Goal: Task Accomplishment & Management: Use online tool/utility

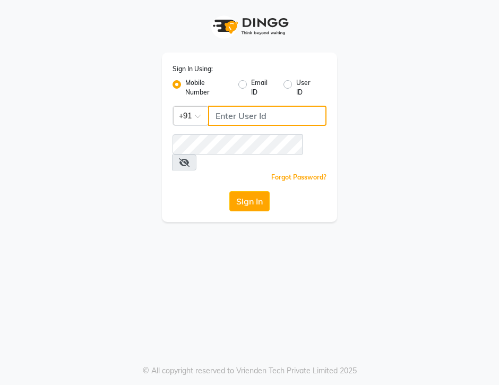
click at [252, 110] on input "Username" at bounding box center [267, 116] width 118 height 20
click at [238, 116] on input "80723066008" at bounding box center [267, 116] width 118 height 20
click at [243, 116] on input "80723066008" at bounding box center [267, 116] width 118 height 20
type input "8072066008"
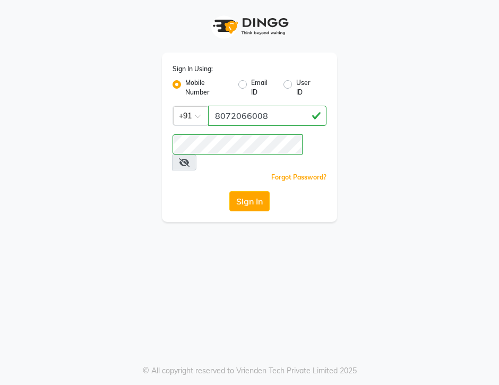
click at [189, 158] on icon at bounding box center [184, 162] width 11 height 8
click at [234, 191] on button "Sign In" at bounding box center [249, 201] width 40 height 20
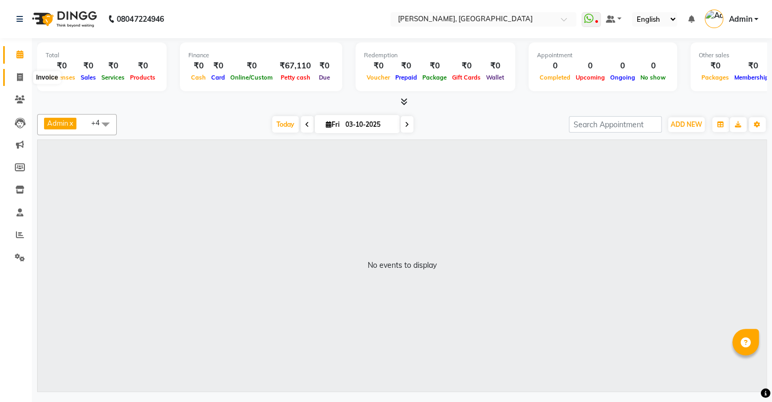
click at [21, 72] on span at bounding box center [20, 78] width 19 height 12
select select "8667"
select select "service"
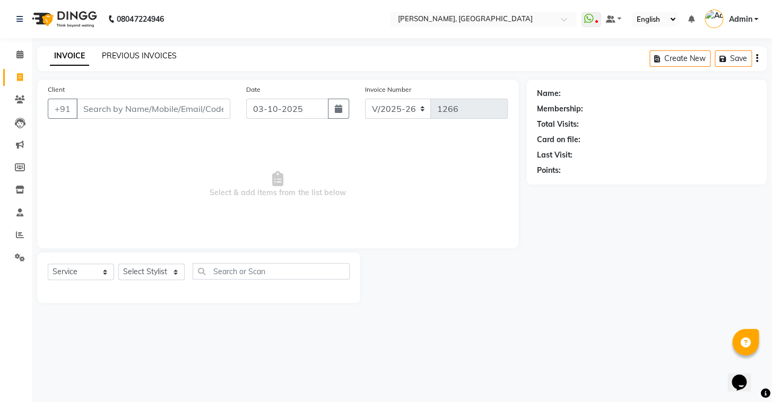
click at [126, 54] on link "PREVIOUS INVOICES" at bounding box center [139, 56] width 75 height 10
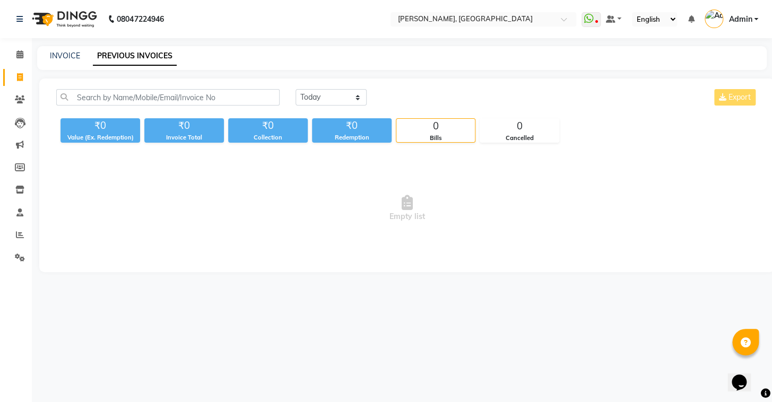
click at [49, 49] on div "INVOICE PREVIOUS INVOICES" at bounding box center [401, 58] width 729 height 24
click at [59, 58] on link "INVOICE" at bounding box center [65, 56] width 30 height 10
select select "8667"
select select "service"
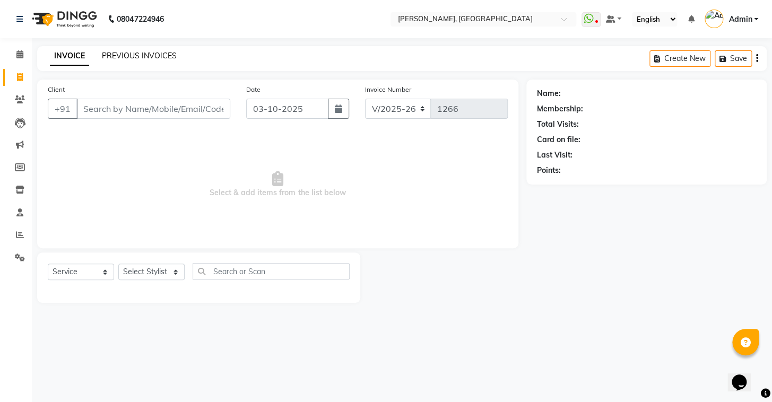
click at [130, 55] on link "PREVIOUS INVOICES" at bounding box center [139, 56] width 75 height 10
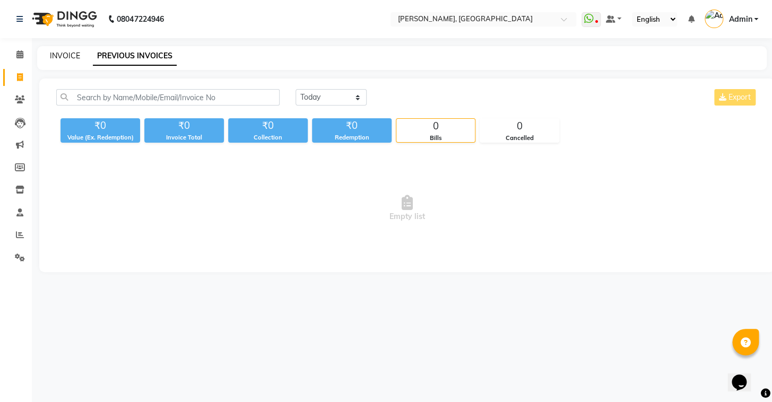
click at [69, 53] on link "INVOICE" at bounding box center [65, 56] width 30 height 10
select select "8667"
select select "service"
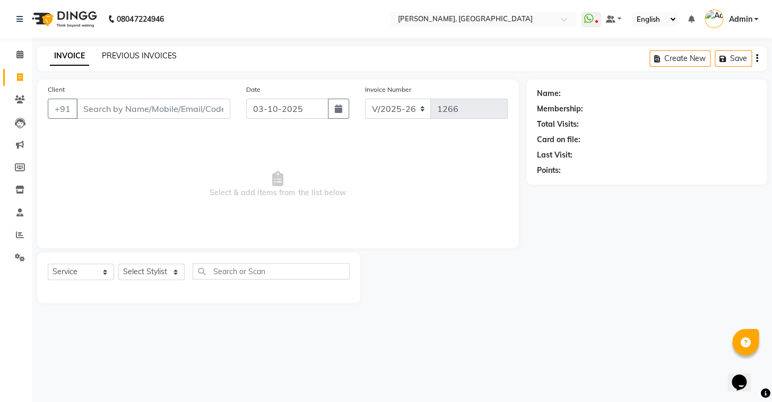
click at [129, 53] on link "PREVIOUS INVOICES" at bounding box center [139, 56] width 75 height 10
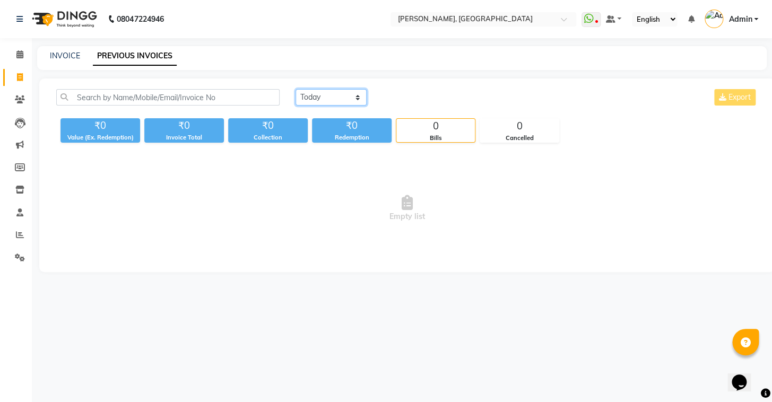
click at [333, 92] on select "Today Yesterday Custom Range" at bounding box center [330, 97] width 71 height 16
select select "yesterday"
click at [295, 89] on select "Today Yesterday Custom Range" at bounding box center [330, 97] width 71 height 16
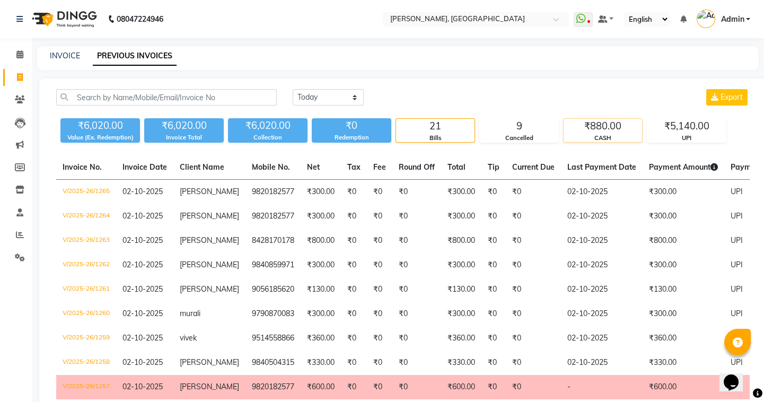
click at [498, 142] on div "CASH" at bounding box center [603, 138] width 78 height 9
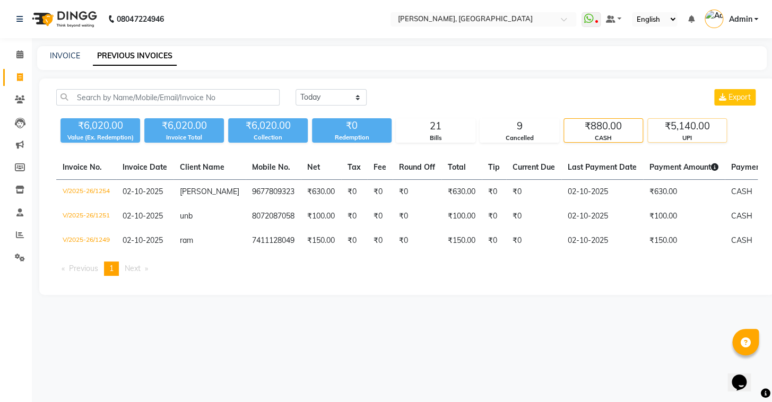
click at [498, 127] on div "₹5,140.00" at bounding box center [687, 126] width 78 height 15
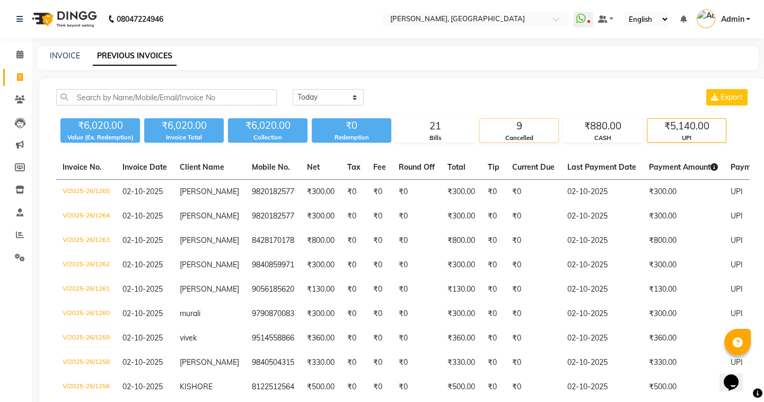
click at [498, 129] on div "9" at bounding box center [519, 126] width 78 height 15
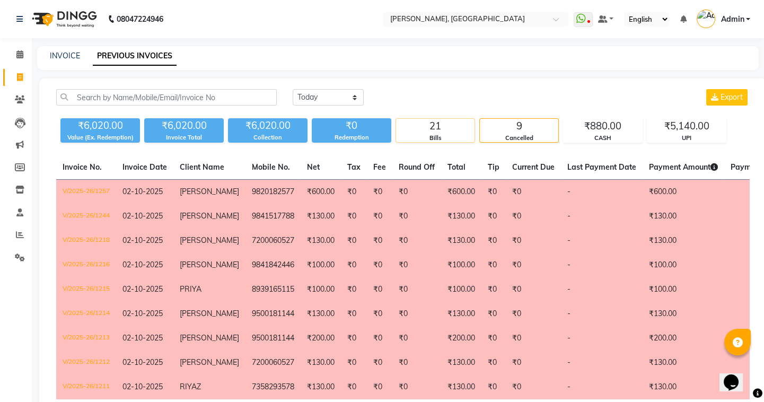
click at [430, 137] on div "Bills" at bounding box center [435, 138] width 78 height 9
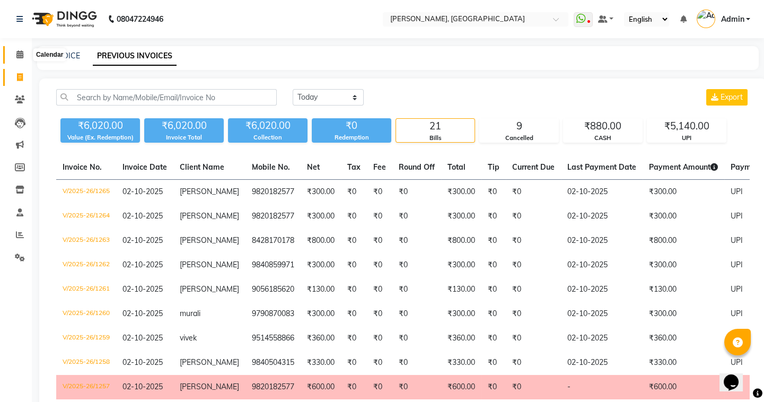
click at [20, 53] on icon at bounding box center [19, 54] width 7 height 8
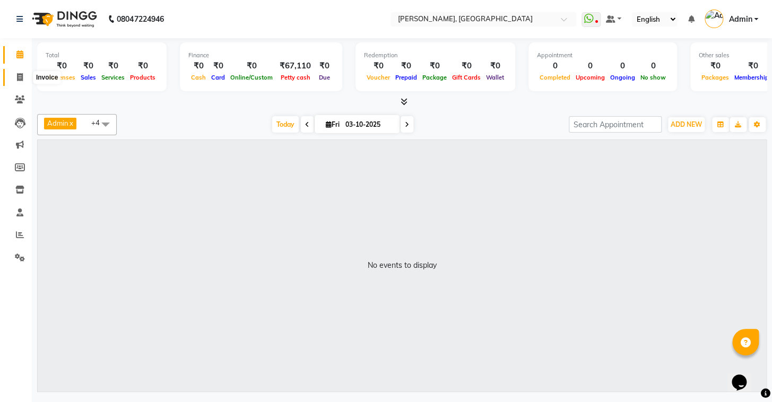
click at [18, 80] on icon at bounding box center [20, 77] width 6 height 8
select select "service"
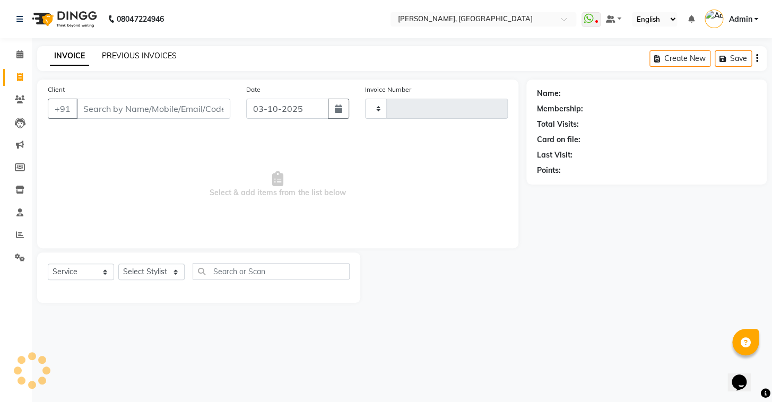
type input "1266"
select select "8667"
click at [126, 55] on link "PREVIOUS INVOICES" at bounding box center [139, 56] width 75 height 10
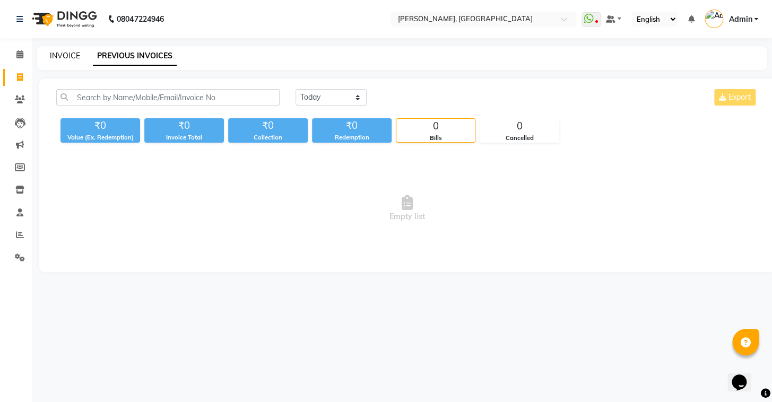
click at [66, 54] on link "INVOICE" at bounding box center [65, 56] width 30 height 10
select select "8667"
select select "service"
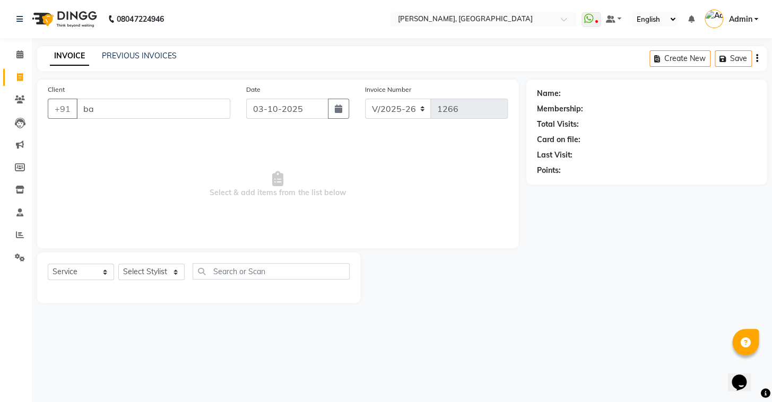
type input "b"
type input "9841843666"
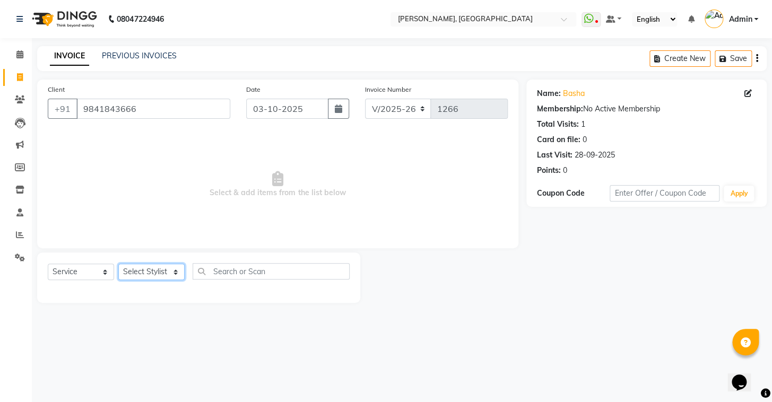
click at [158, 268] on select "Select Stylist Admin AMEER [PERSON_NAME] [PERSON_NAME] [PERSON_NAME]" at bounding box center [151, 272] width 66 height 16
select select "87513"
click at [118, 264] on select "Select Stylist Admin AMEER [PERSON_NAME] [PERSON_NAME] [PERSON_NAME]" at bounding box center [151, 272] width 66 height 16
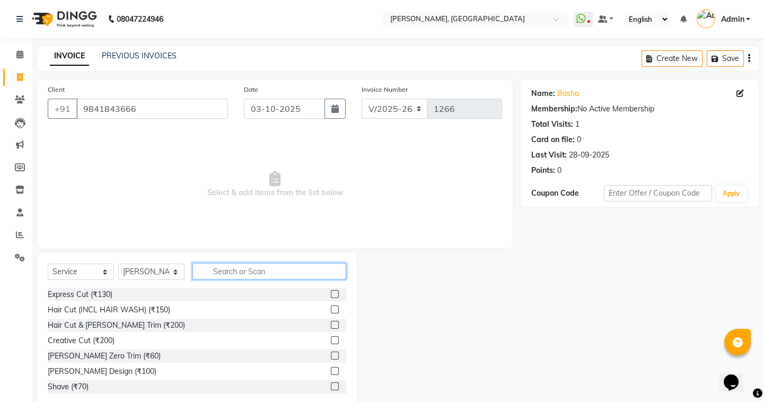
click at [237, 273] on input "text" at bounding box center [270, 271] width 154 height 16
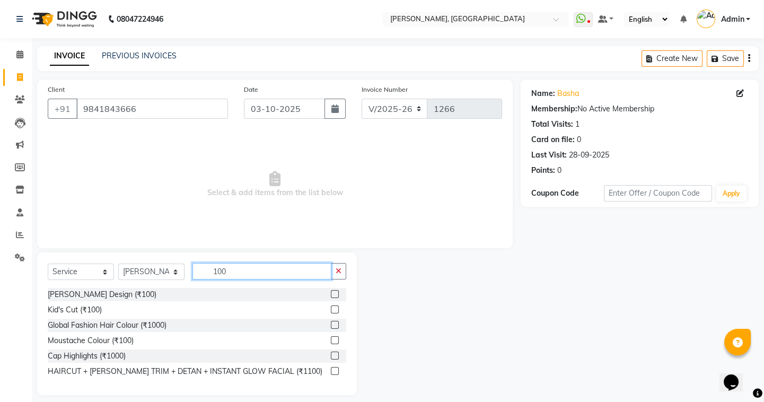
type input "100"
click at [334, 309] on label at bounding box center [335, 309] width 8 height 8
click at [334, 309] on input "checkbox" at bounding box center [334, 310] width 7 height 7
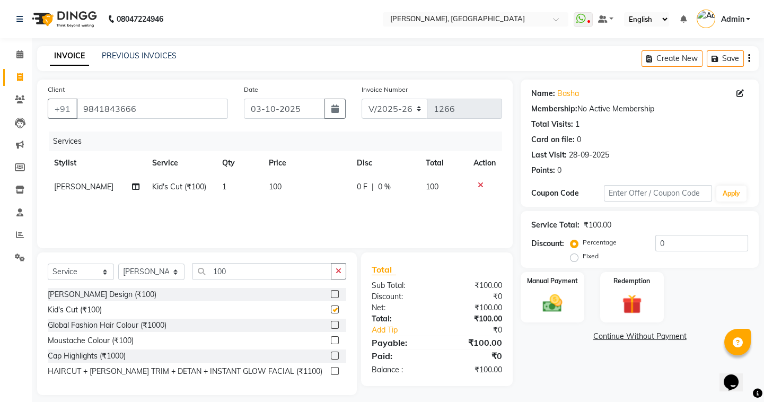
checkbox input "false"
click at [498, 308] on img at bounding box center [552, 303] width 33 height 23
click at [498, 341] on span "UPI" at bounding box center [606, 337] width 16 height 12
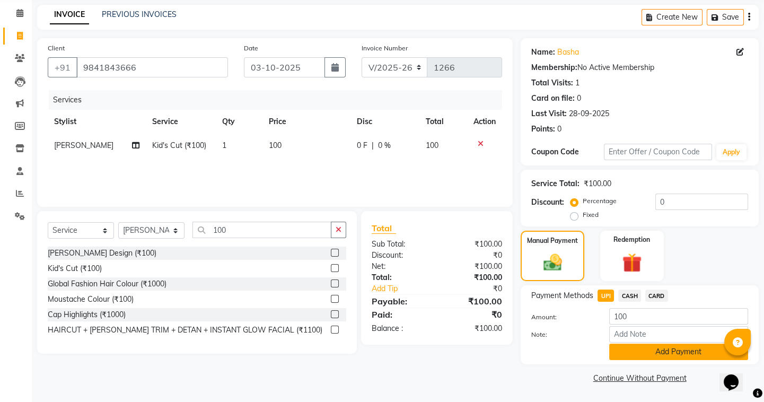
click at [498, 353] on button "Add Payment" at bounding box center [678, 352] width 139 height 16
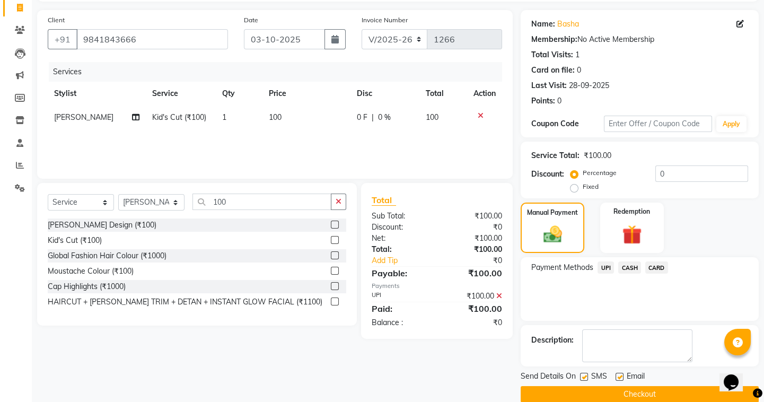
scroll to position [85, 0]
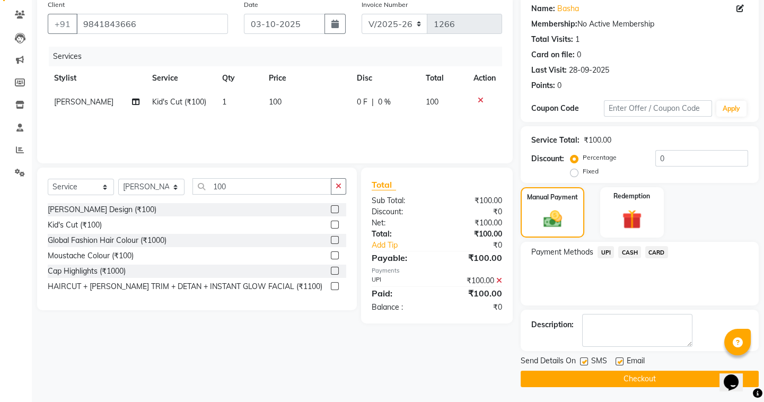
click at [498, 384] on main "INVOICE PREVIOUS INVOICES Create New Save Client +91 9841843666 Date 03-10-2025…" at bounding box center [398, 182] width 732 height 442
click at [498, 381] on button "Checkout" at bounding box center [640, 379] width 238 height 16
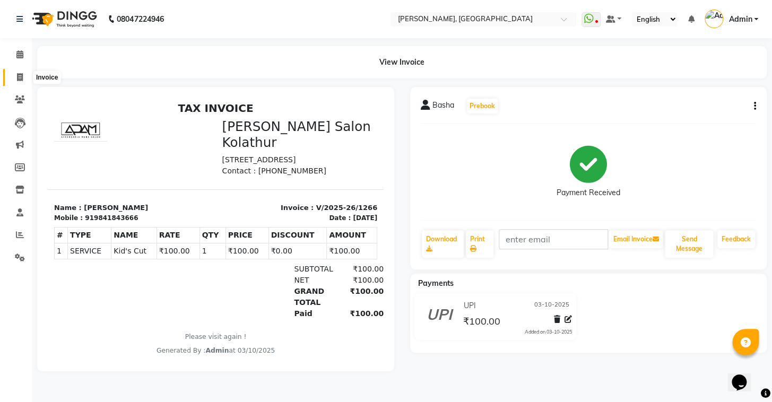
click at [23, 74] on span at bounding box center [20, 78] width 19 height 12
select select "service"
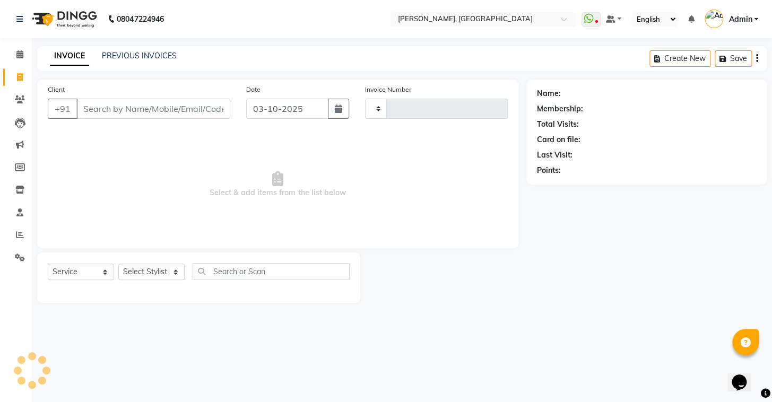
type input "1267"
select select "8667"
click at [135, 52] on link "PREVIOUS INVOICES" at bounding box center [139, 56] width 75 height 10
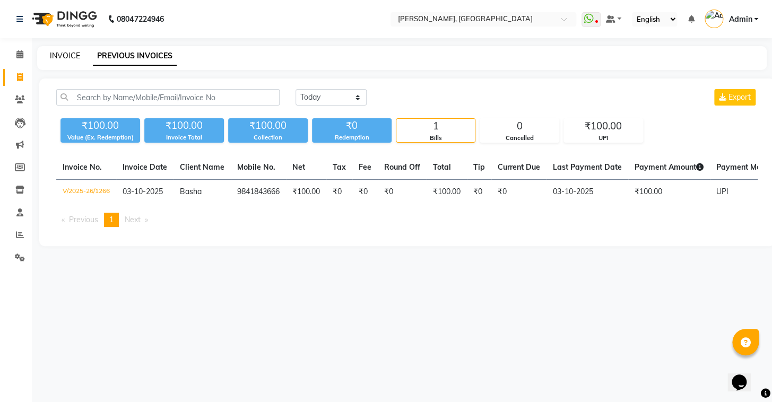
click at [66, 58] on link "INVOICE" at bounding box center [65, 56] width 30 height 10
select select "8667"
select select "service"
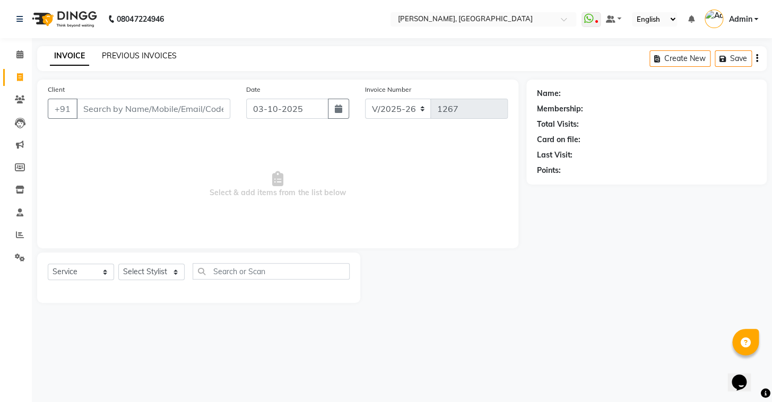
click at [114, 60] on link "PREVIOUS INVOICES" at bounding box center [139, 56] width 75 height 10
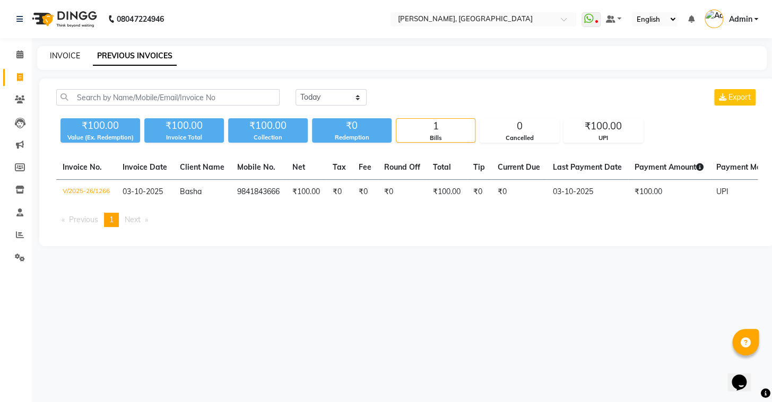
click at [55, 53] on link "INVOICE" at bounding box center [65, 56] width 30 height 10
select select "service"
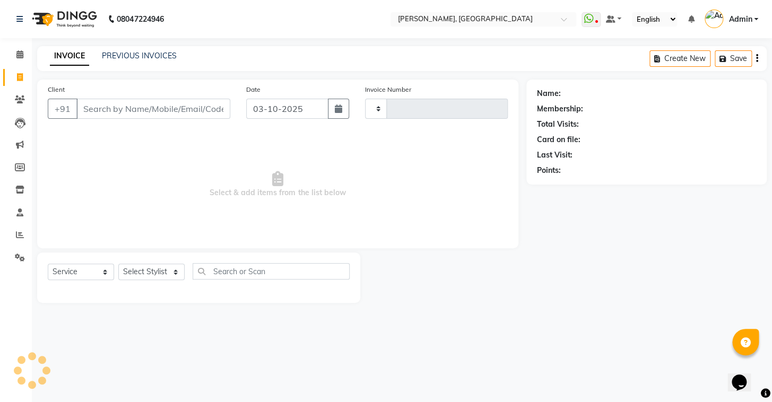
type input "1267"
select select "8667"
click at [106, 112] on input "Client" at bounding box center [153, 109] width 154 height 20
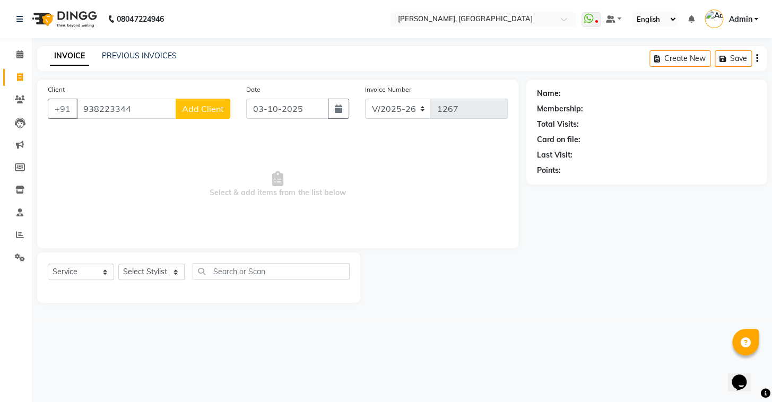
click at [106, 111] on input "938223344" at bounding box center [126, 109] width 100 height 20
type input "9382233344"
click at [197, 101] on button "Add Client" at bounding box center [203, 109] width 55 height 20
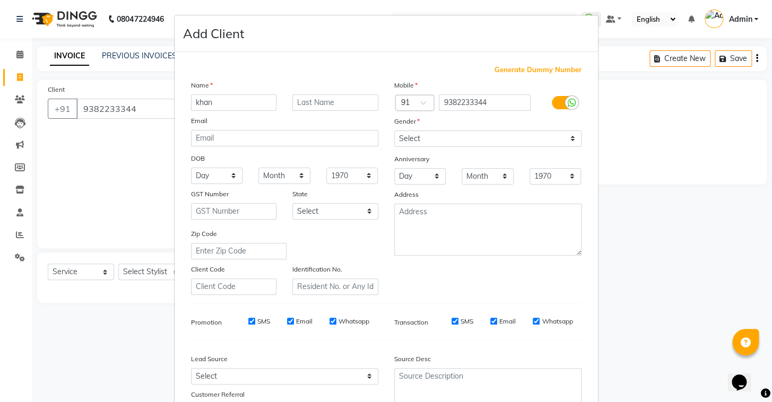
type input "khan"
click at [416, 139] on select "Select [DEMOGRAPHIC_DATA] [DEMOGRAPHIC_DATA] Other Prefer Not To Say" at bounding box center [487, 138] width 187 height 16
select select "[DEMOGRAPHIC_DATA]"
click at [394, 130] on select "Select [DEMOGRAPHIC_DATA] [DEMOGRAPHIC_DATA] Other Prefer Not To Say" at bounding box center [487, 138] width 187 height 16
click at [343, 107] on input "text" at bounding box center [335, 102] width 86 height 16
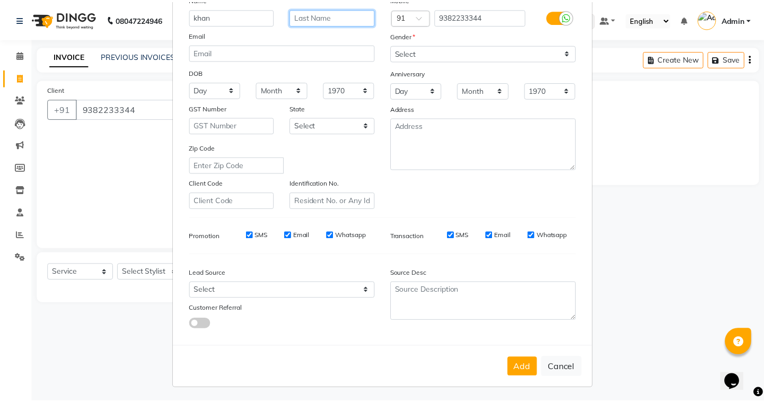
scroll to position [90, 0]
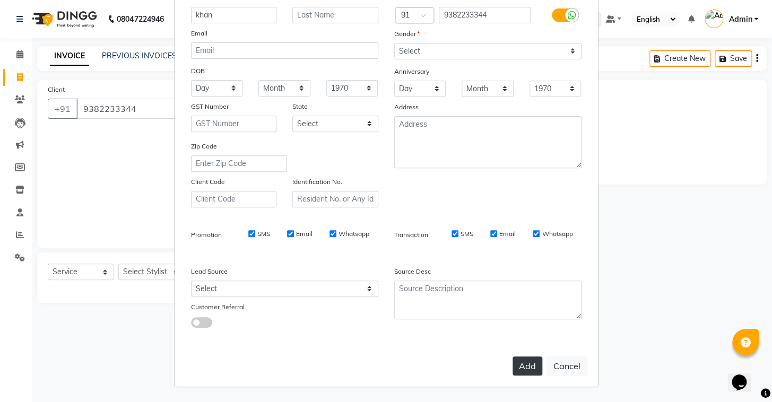
click at [519, 361] on button "Add" at bounding box center [527, 365] width 30 height 19
select select
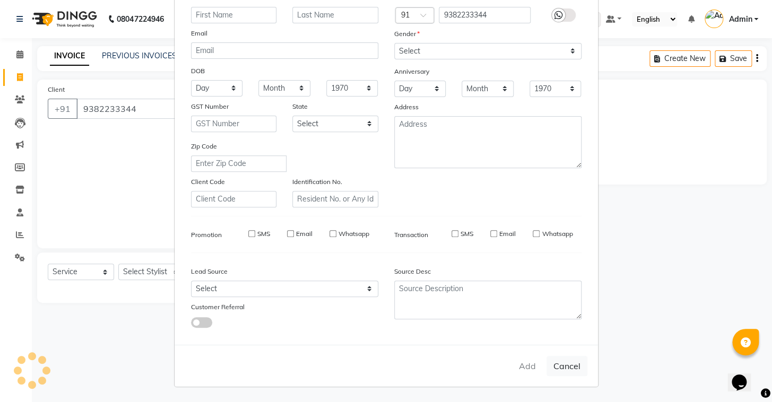
select select
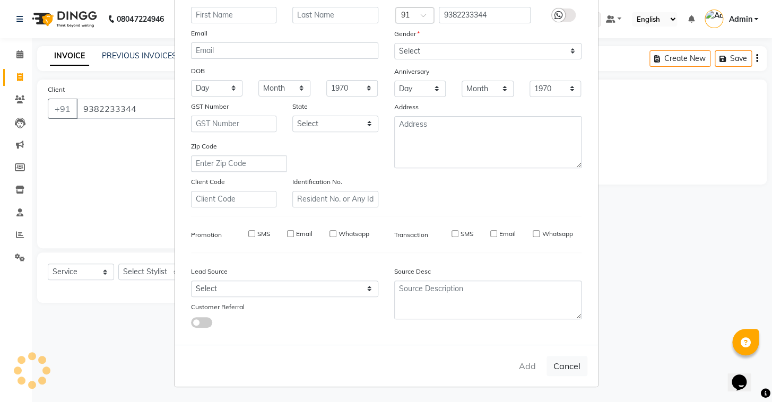
checkbox input "false"
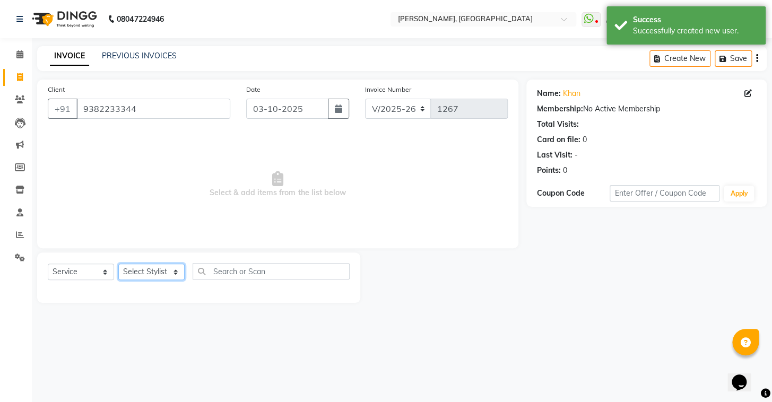
click at [153, 277] on select "Select Stylist Admin AMEER [PERSON_NAME] [PERSON_NAME] [PERSON_NAME]" at bounding box center [151, 272] width 66 height 16
select select "87510"
click at [118, 264] on select "Select Stylist Admin AMEER [PERSON_NAME] [PERSON_NAME] [PERSON_NAME]" at bounding box center [151, 272] width 66 height 16
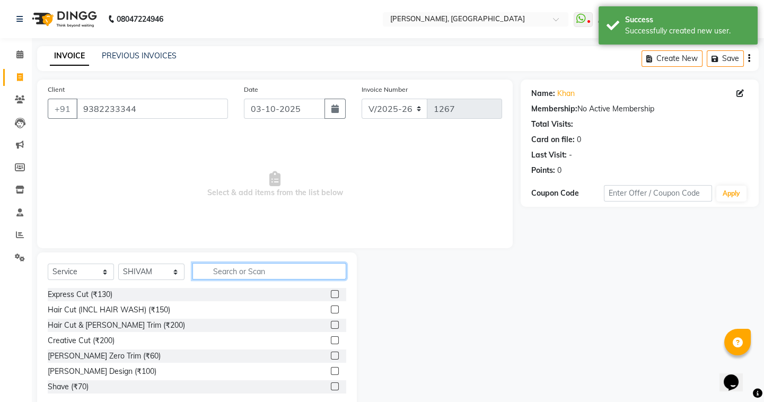
click at [277, 274] on input "text" at bounding box center [270, 271] width 154 height 16
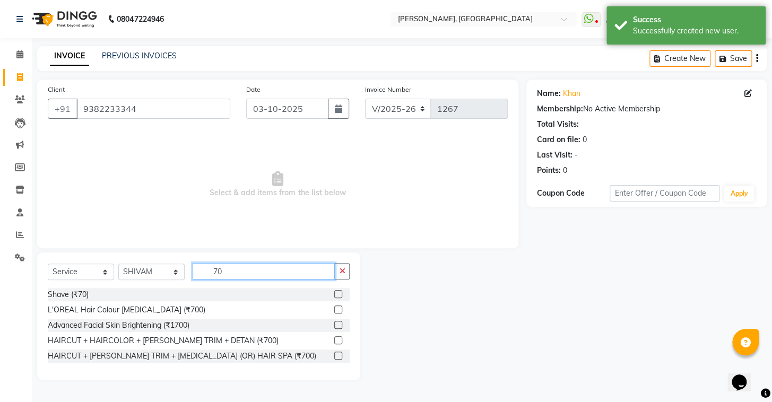
type input "70"
click at [338, 298] on div at bounding box center [337, 295] width 7 height 11
click at [336, 294] on label at bounding box center [338, 294] width 8 height 8
click at [336, 294] on input "checkbox" at bounding box center [337, 294] width 7 height 7
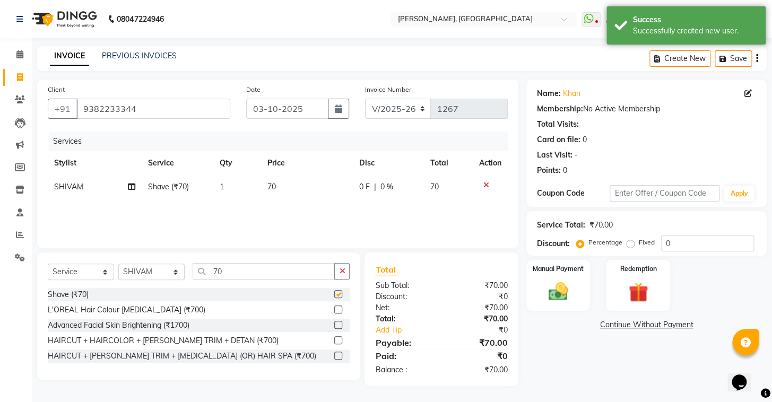
checkbox input "false"
click at [562, 304] on img at bounding box center [558, 292] width 33 height 24
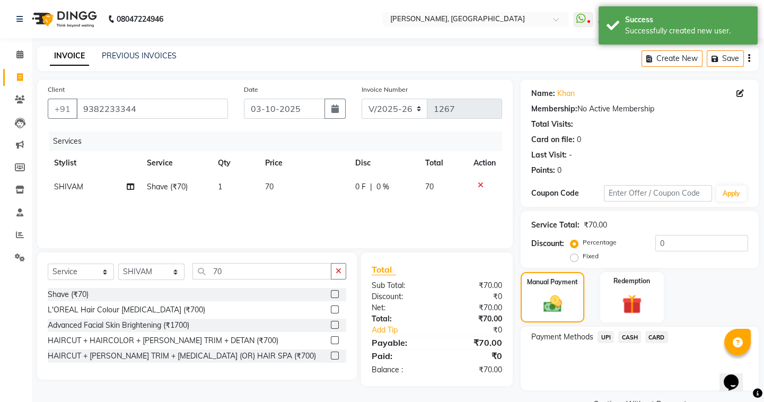
click at [604, 339] on span "UPI" at bounding box center [606, 337] width 16 height 12
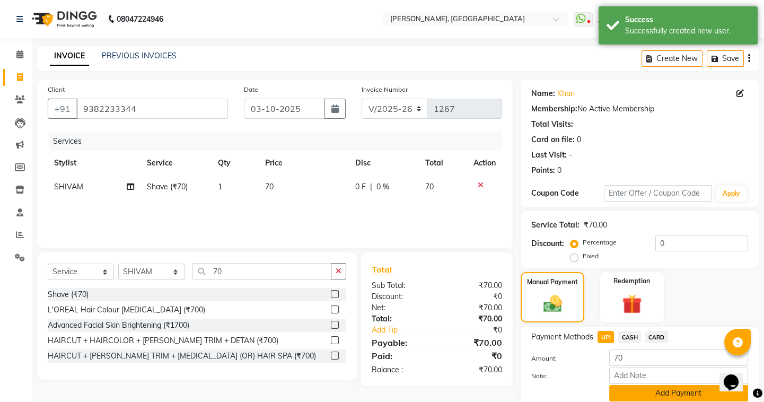
click at [654, 395] on button "Add Payment" at bounding box center [678, 393] width 139 height 16
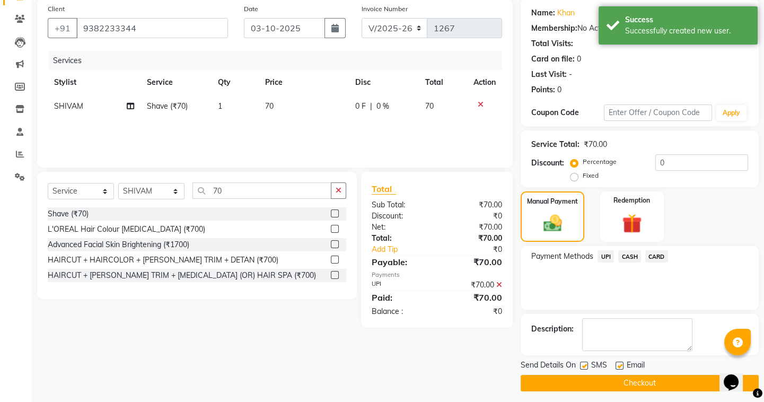
scroll to position [85, 0]
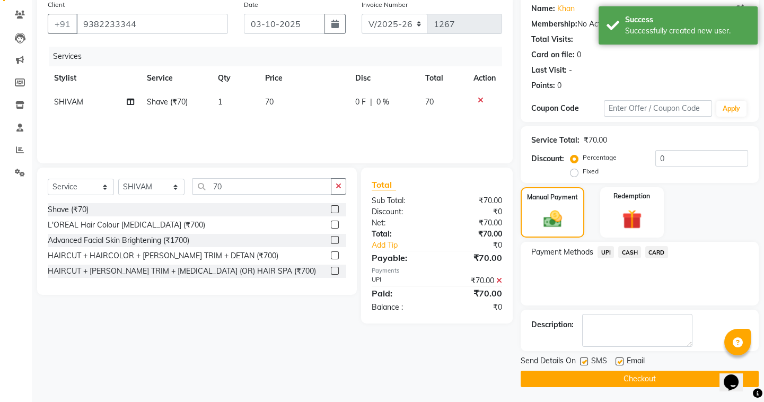
click at [634, 383] on button "Checkout" at bounding box center [640, 379] width 238 height 16
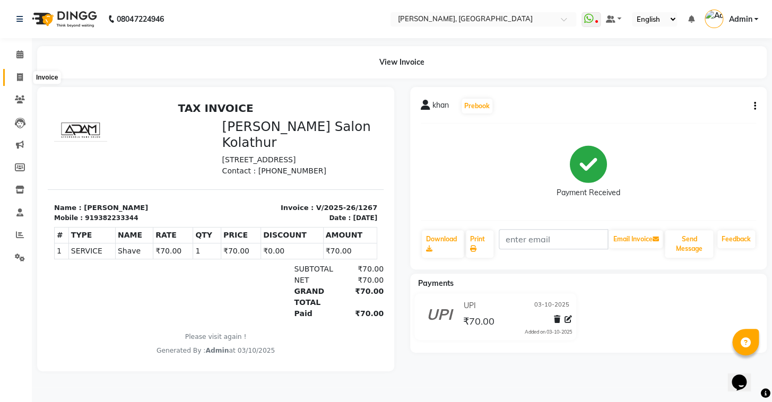
click at [24, 77] on span at bounding box center [20, 78] width 19 height 12
select select "8667"
select select "service"
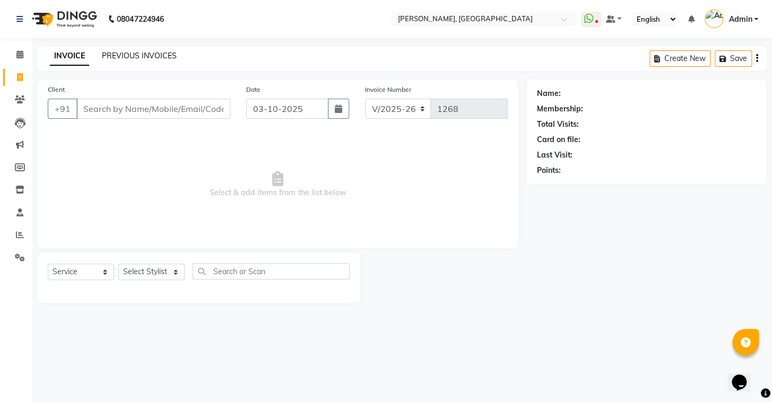
click at [139, 56] on link "PREVIOUS INVOICES" at bounding box center [139, 56] width 75 height 10
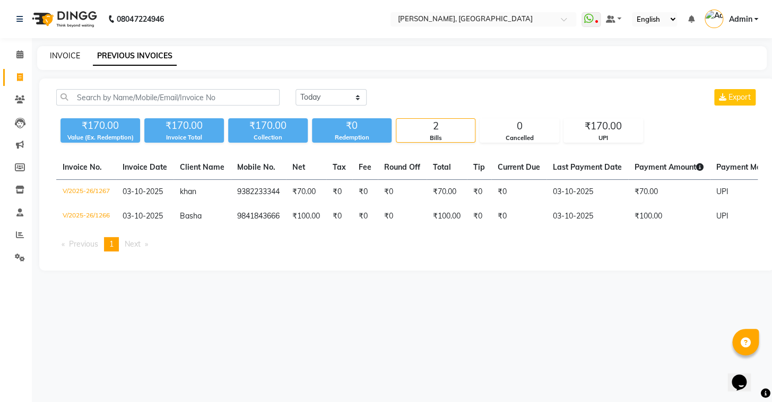
click at [62, 58] on link "INVOICE" at bounding box center [65, 56] width 30 height 10
select select "service"
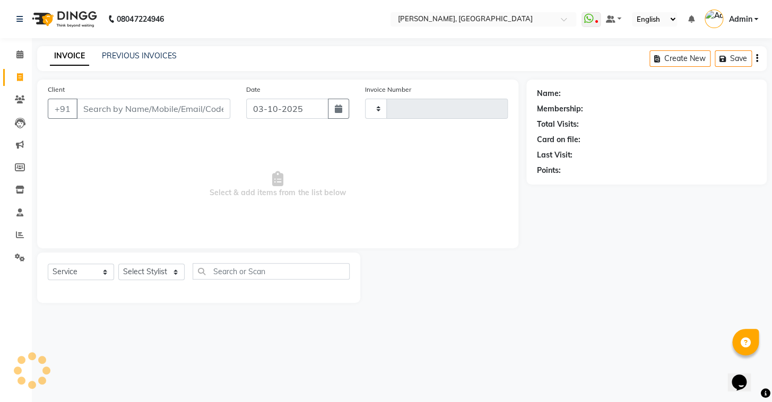
type input "1268"
select select "8667"
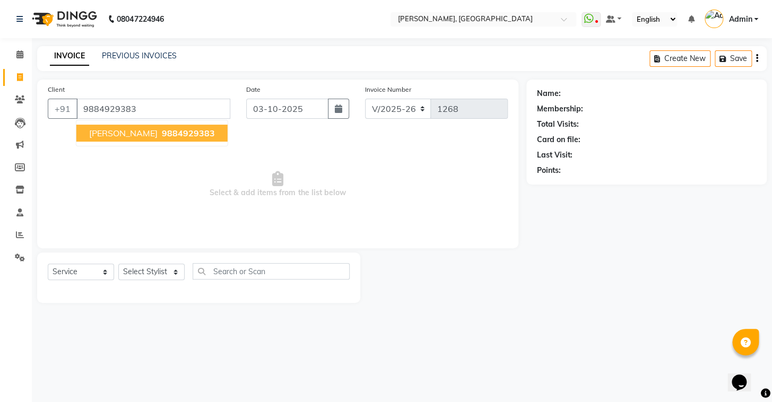
type input "9884929383"
click at [98, 138] on button "[PERSON_NAME] 9884929383" at bounding box center [151, 133] width 151 height 17
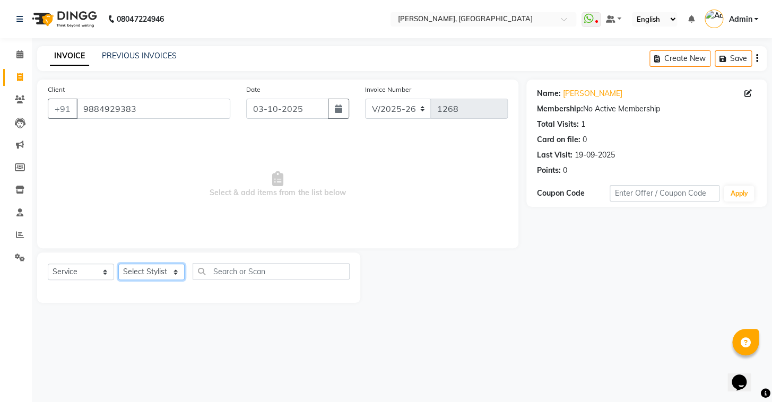
click at [154, 276] on select "Select Stylist Admin AMEER [PERSON_NAME] [PERSON_NAME] [PERSON_NAME]" at bounding box center [151, 272] width 66 height 16
select select "87511"
click at [118, 264] on select "Select Stylist Admin AMEER [PERSON_NAME] [PERSON_NAME] [PERSON_NAME]" at bounding box center [151, 272] width 66 height 16
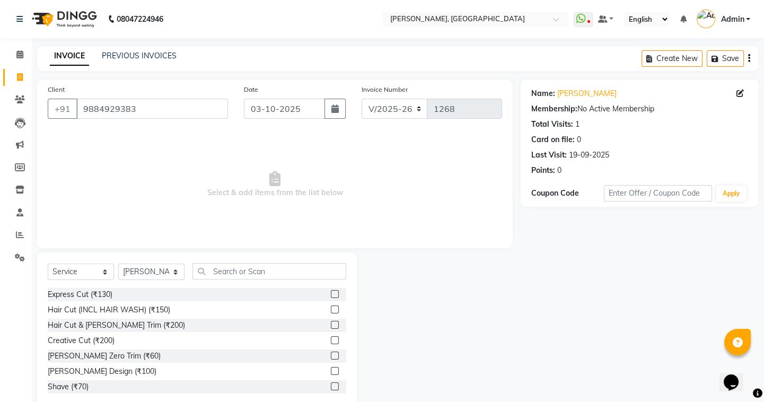
click at [331, 294] on label at bounding box center [335, 294] width 8 height 8
click at [331, 294] on input "checkbox" at bounding box center [334, 294] width 7 height 7
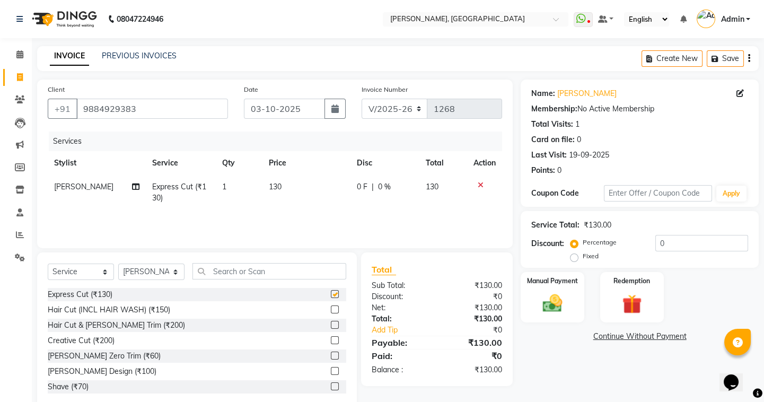
checkbox input "false"
click at [573, 301] on div "Manual Payment" at bounding box center [553, 297] width 66 height 53
click at [604, 333] on span "UPI" at bounding box center [606, 337] width 16 height 12
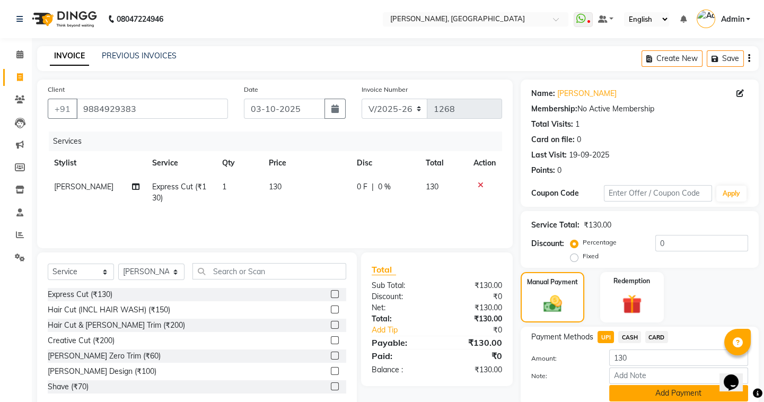
click at [625, 390] on button "Add Payment" at bounding box center [678, 393] width 139 height 16
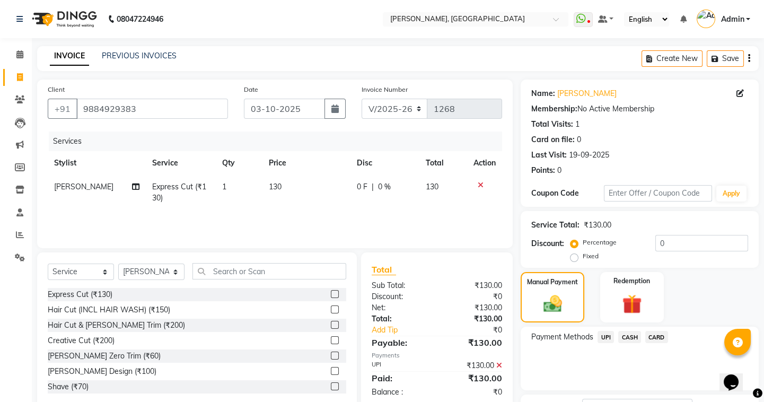
scroll to position [85, 0]
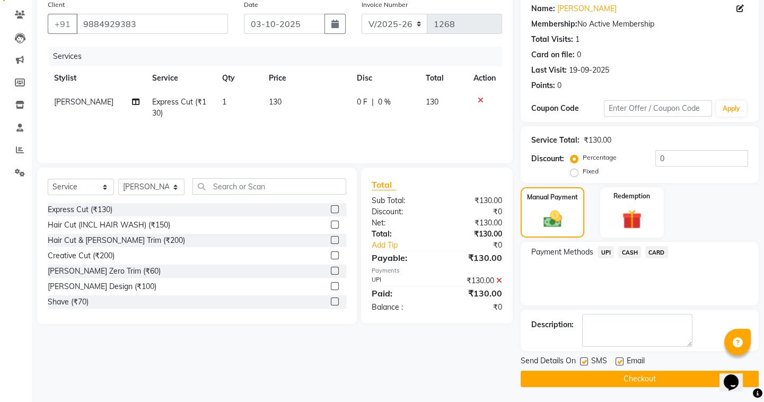
click at [625, 378] on button "Checkout" at bounding box center [640, 379] width 238 height 16
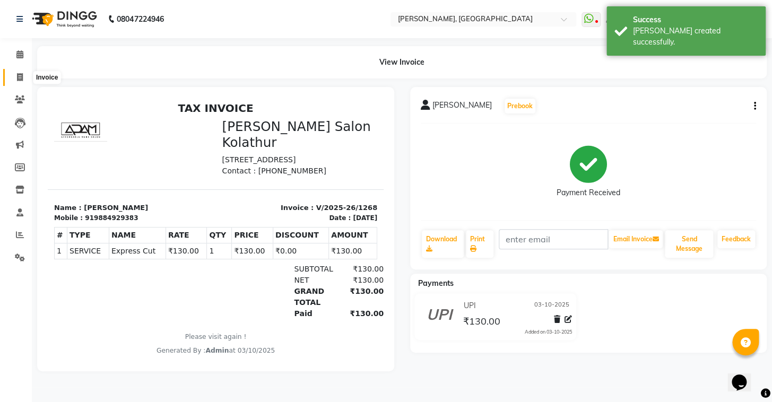
click at [14, 73] on span at bounding box center [20, 78] width 19 height 12
select select "8667"
select select "service"
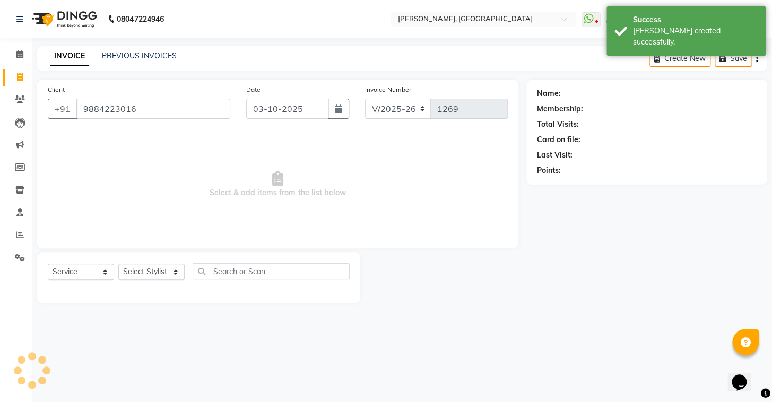
type input "9884223016"
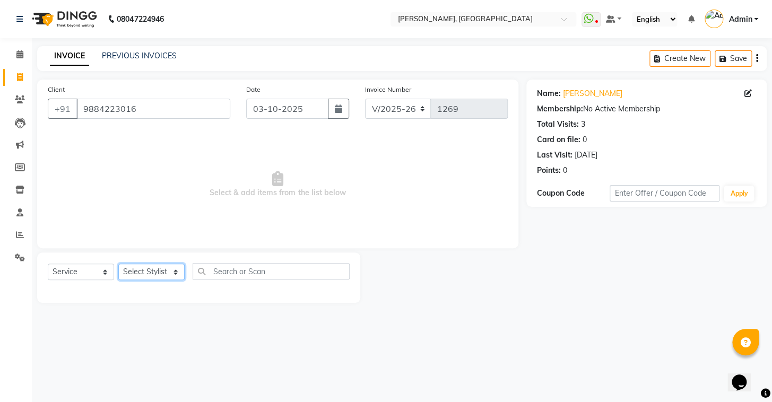
click at [178, 268] on select "Select Stylist Admin AMEER [PERSON_NAME] [PERSON_NAME] [PERSON_NAME]" at bounding box center [151, 272] width 66 height 16
select select "87513"
click at [118, 264] on select "Select Stylist Admin AMEER [PERSON_NAME] [PERSON_NAME] [PERSON_NAME]" at bounding box center [151, 272] width 66 height 16
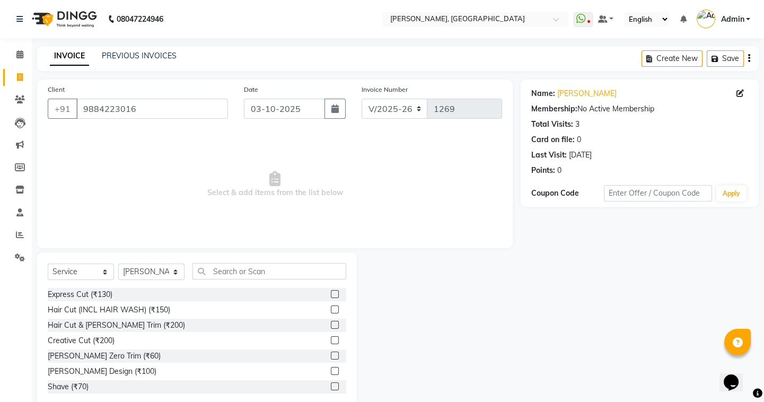
click at [331, 325] on label at bounding box center [335, 325] width 8 height 8
click at [331, 325] on input "checkbox" at bounding box center [334, 325] width 7 height 7
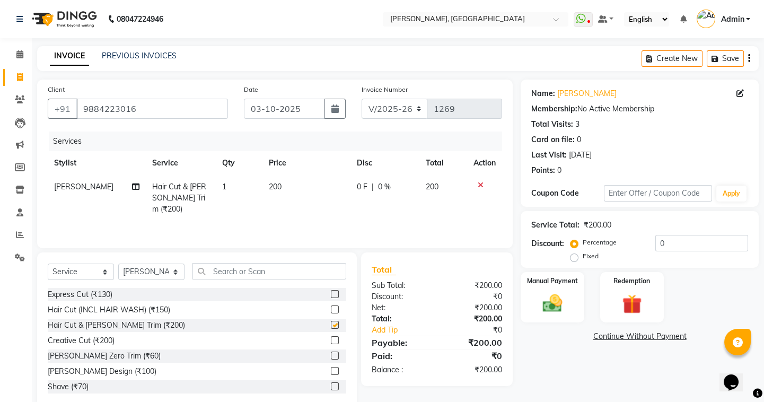
checkbox input "false"
click at [543, 295] on img at bounding box center [552, 303] width 33 height 23
click at [609, 334] on span "UPI" at bounding box center [606, 337] width 16 height 12
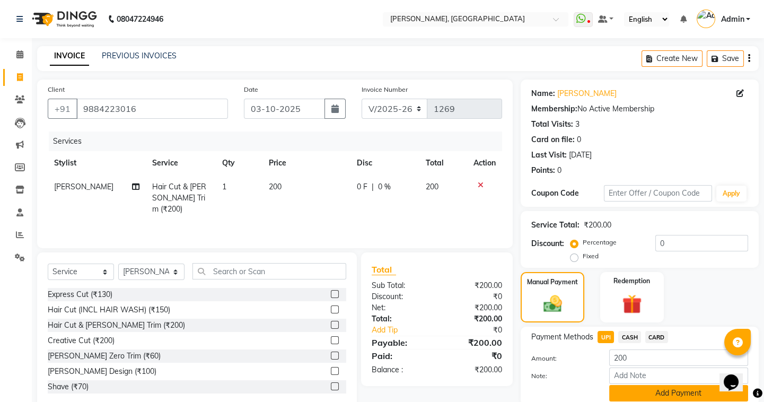
click at [627, 390] on button "Add Payment" at bounding box center [678, 393] width 139 height 16
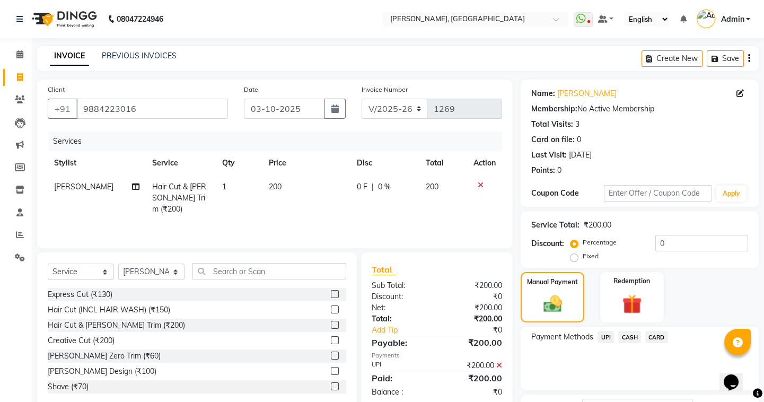
scroll to position [85, 0]
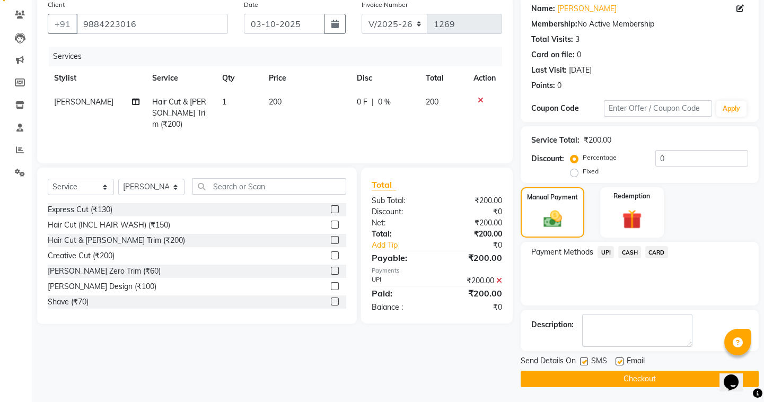
click at [628, 378] on button "Checkout" at bounding box center [640, 379] width 238 height 16
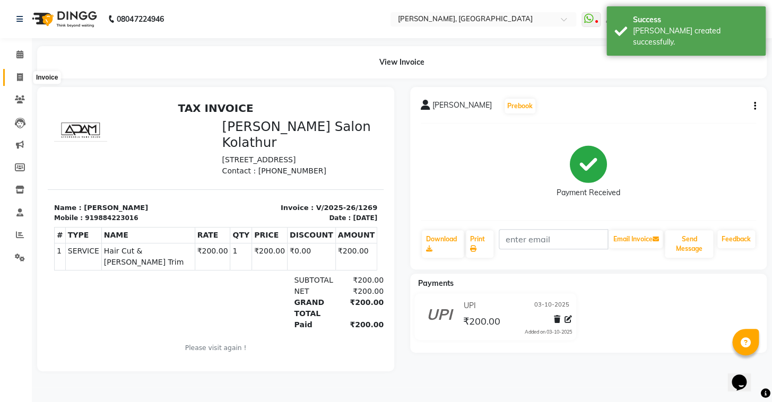
click at [22, 75] on icon at bounding box center [20, 77] width 6 height 8
select select "8667"
select select "service"
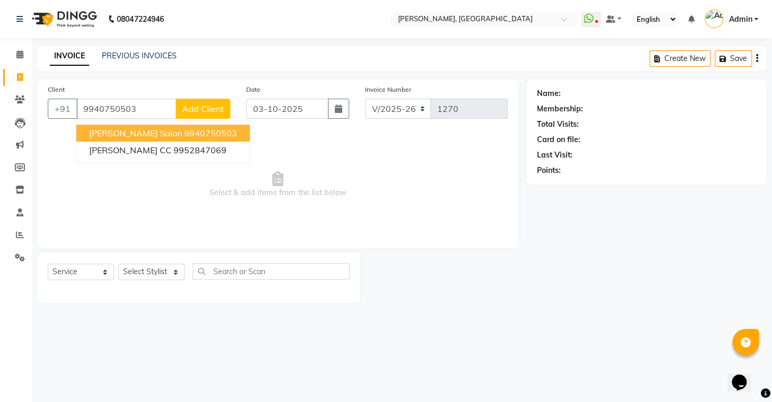
type input "9940750503"
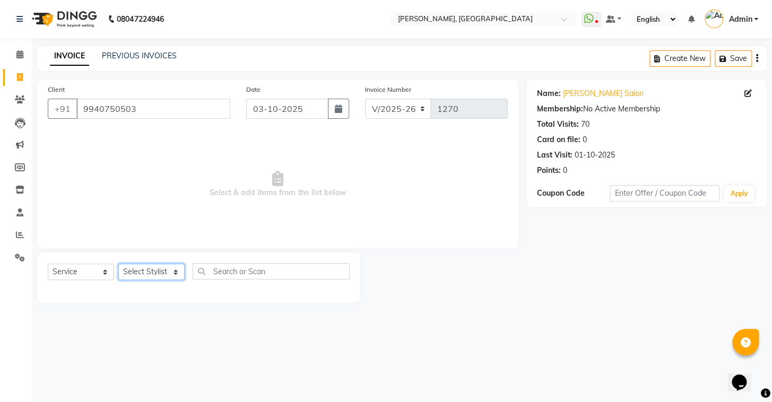
click at [145, 272] on select "Select Stylist Admin AMEER [PERSON_NAME] [PERSON_NAME] [PERSON_NAME]" at bounding box center [151, 272] width 66 height 16
select select "87510"
click at [118, 264] on select "Select Stylist Admin AMEER [PERSON_NAME] [PERSON_NAME] [PERSON_NAME]" at bounding box center [151, 272] width 66 height 16
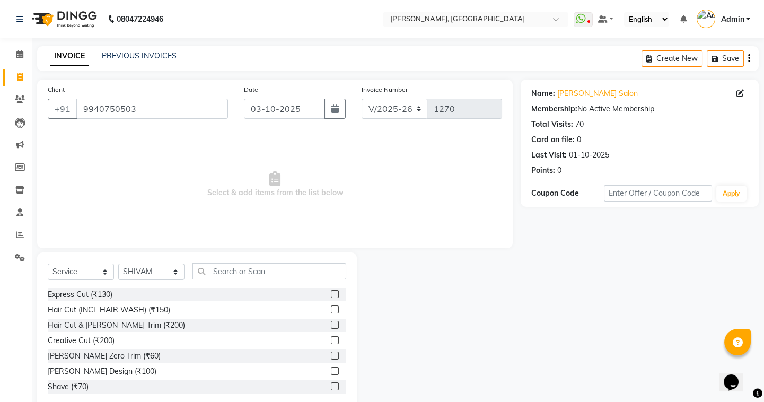
drag, startPoint x: 328, startPoint y: 295, endPoint x: 352, endPoint y: 290, distance: 25.0
click at [331, 294] on label at bounding box center [335, 294] width 8 height 8
click at [331, 294] on input "checkbox" at bounding box center [334, 294] width 7 height 7
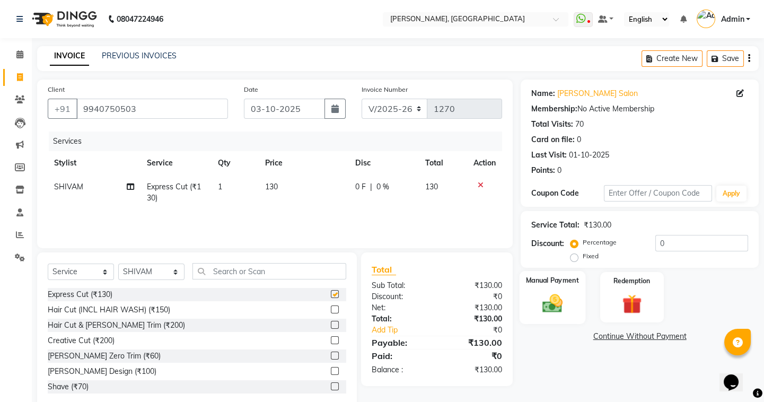
checkbox input "false"
click at [563, 307] on img at bounding box center [552, 303] width 33 height 23
click at [610, 341] on span "UPI" at bounding box center [606, 337] width 16 height 12
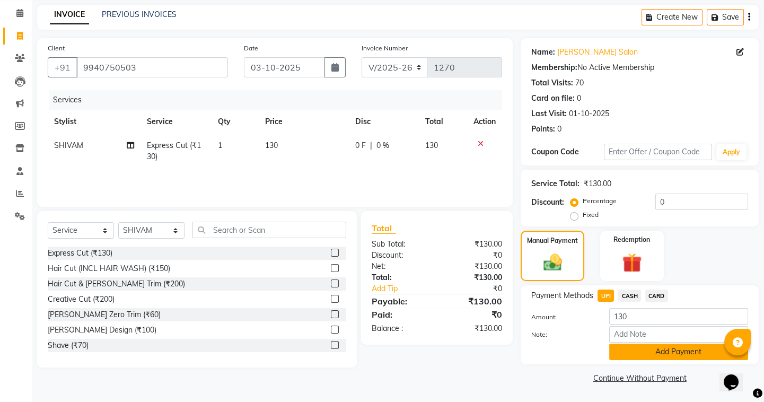
click at [627, 348] on button "Add Payment" at bounding box center [678, 352] width 139 height 16
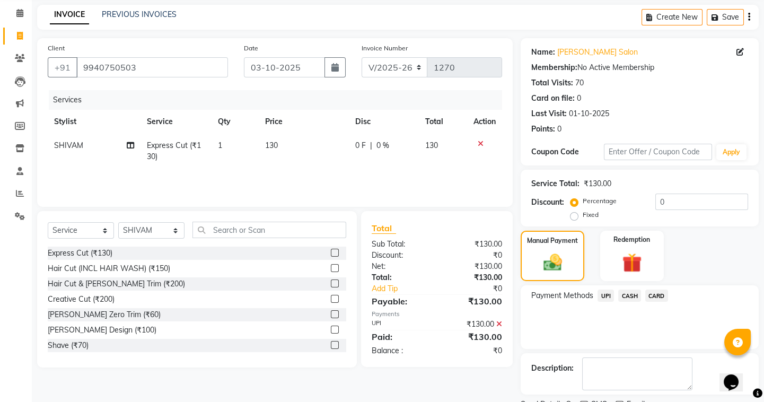
scroll to position [85, 0]
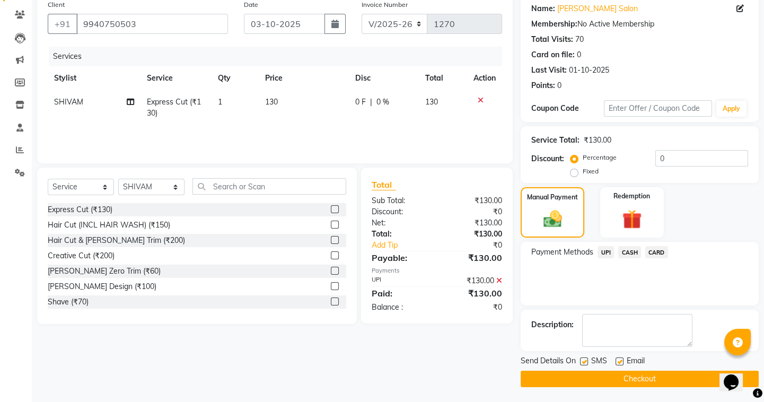
click at [588, 375] on button "Checkout" at bounding box center [640, 379] width 238 height 16
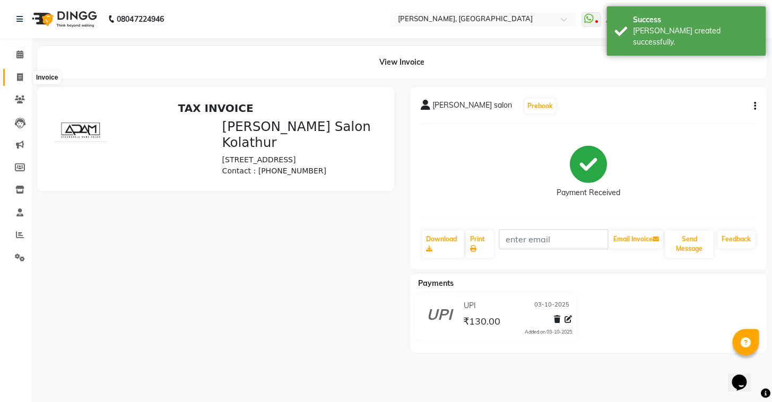
click at [21, 72] on span at bounding box center [20, 78] width 19 height 12
select select "service"
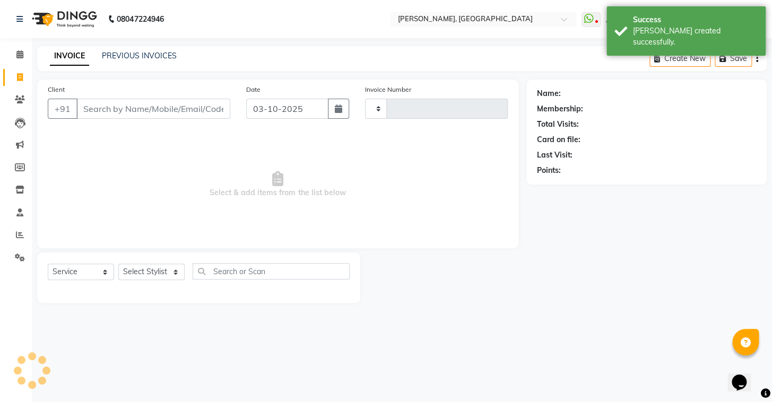
type input "1271"
select select "8667"
click at [154, 61] on div "PREVIOUS INVOICES" at bounding box center [139, 55] width 75 height 11
click at [155, 56] on link "PREVIOUS INVOICES" at bounding box center [139, 56] width 75 height 10
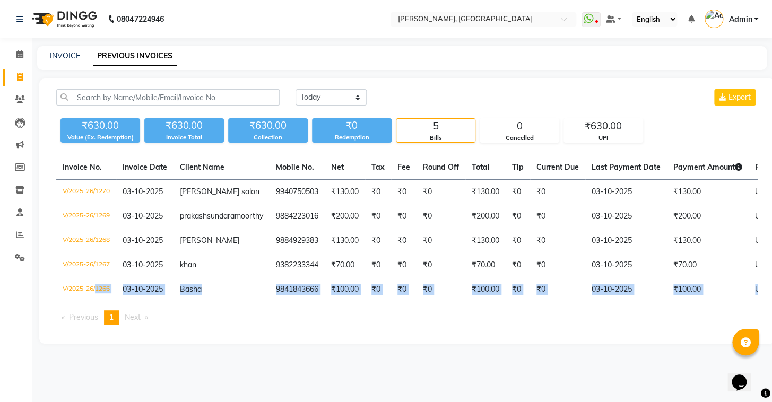
drag, startPoint x: 94, startPoint y: 303, endPoint x: 226, endPoint y: 346, distance: 138.2
click at [226, 333] on div "Invoice No. Invoice Date Client Name Mobile No. Net Tax Fee Round Off Total Tip…" at bounding box center [407, 244] width 714 height 178
click at [225, 333] on div "Invoice No. Invoice Date Client Name Mobile No. Net Tax Fee Round Off Total Tip…" at bounding box center [407, 244] width 714 height 178
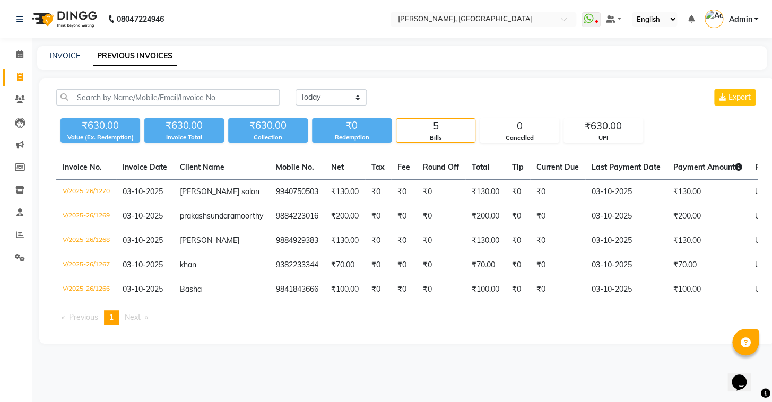
click at [130, 322] on span "Next page" at bounding box center [133, 317] width 16 height 10
click at [628, 125] on div "₹630.00" at bounding box center [603, 126] width 78 height 15
drag, startPoint x: 541, startPoint y: 128, endPoint x: 495, endPoint y: 133, distance: 45.9
click at [539, 128] on div "0" at bounding box center [519, 126] width 78 height 15
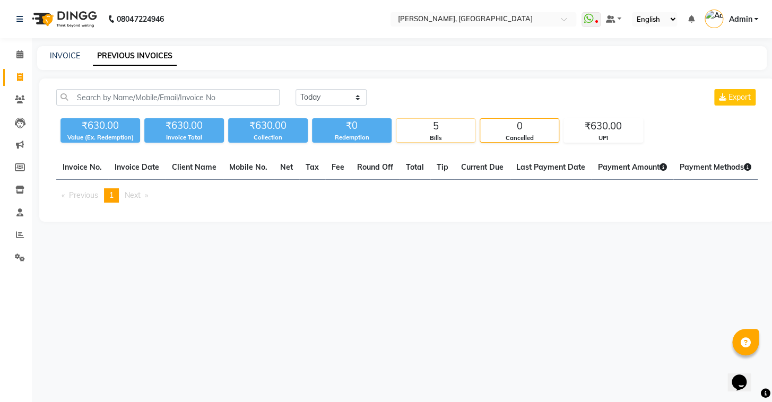
click at [442, 132] on div "5" at bounding box center [435, 126] width 78 height 15
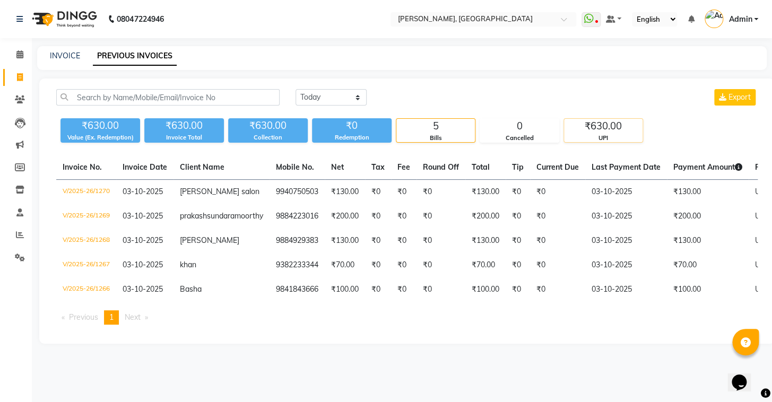
click at [580, 127] on div "₹630.00" at bounding box center [603, 126] width 78 height 15
click at [58, 53] on link "INVOICE" at bounding box center [65, 56] width 30 height 10
select select "service"
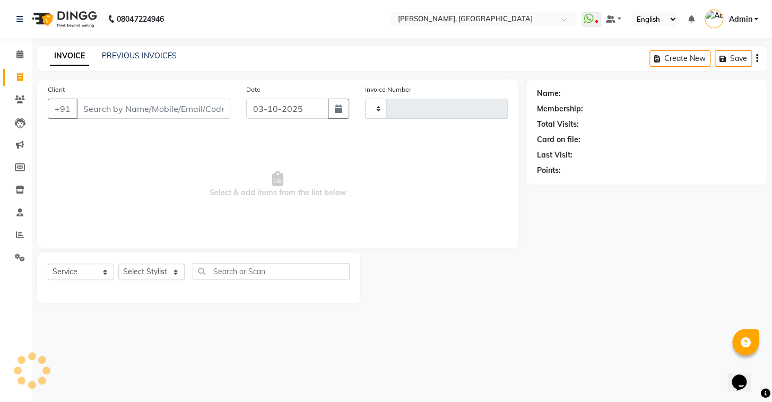
type input "1271"
select select "8667"
click at [146, 57] on link "PREVIOUS INVOICES" at bounding box center [139, 56] width 75 height 10
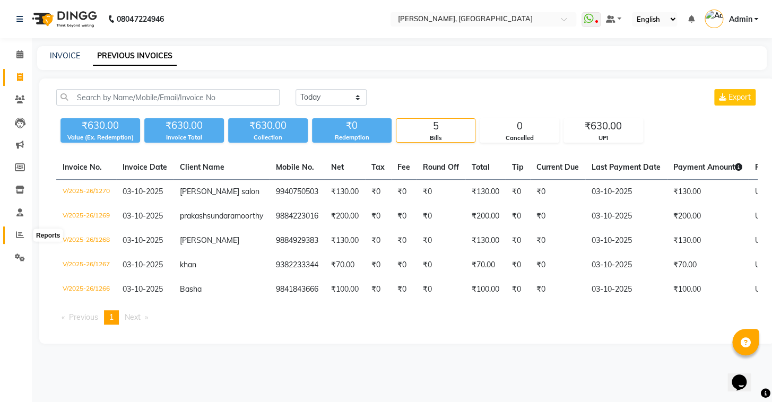
click at [24, 236] on span at bounding box center [20, 235] width 19 height 12
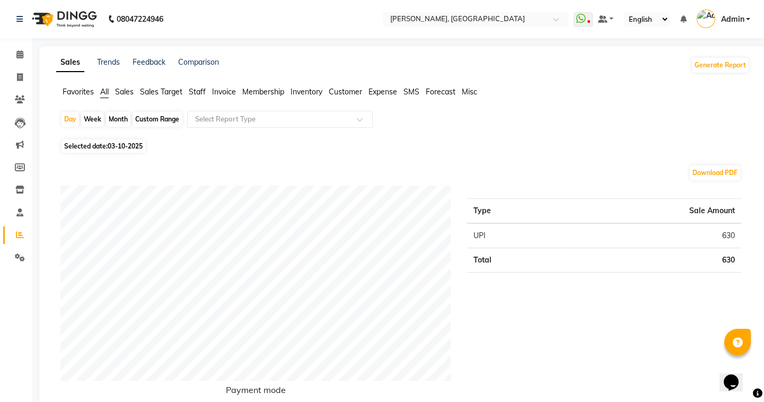
click at [150, 94] on span "Sales Target" at bounding box center [161, 92] width 42 height 10
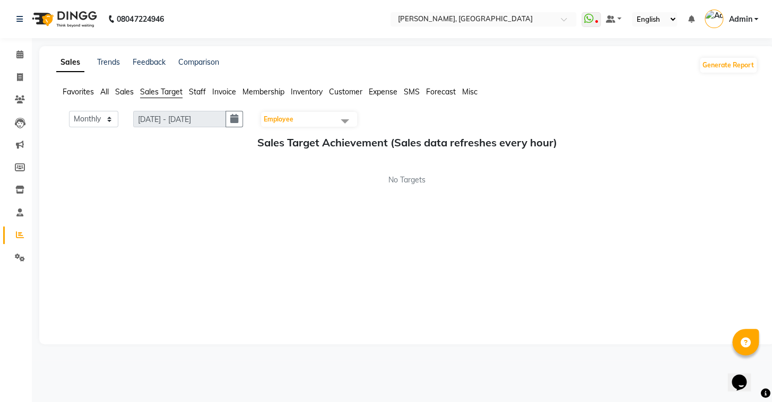
click at [212, 91] on span "Invoice" at bounding box center [224, 92] width 24 height 10
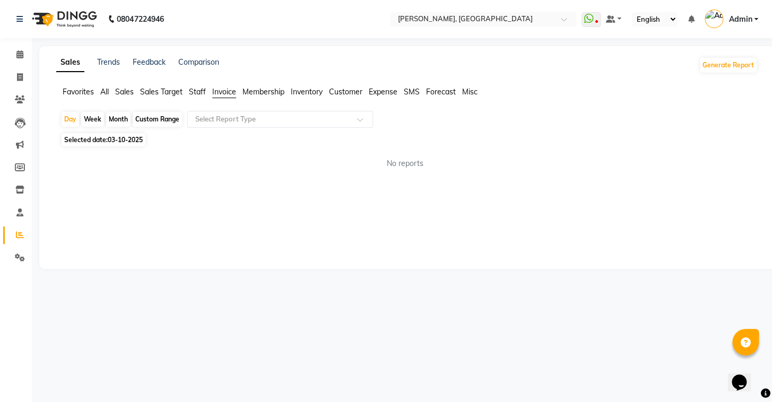
click at [267, 94] on span "Membership" at bounding box center [263, 92] width 42 height 10
click at [309, 92] on span "Inventory" at bounding box center [307, 92] width 32 height 10
drag, startPoint x: 224, startPoint y: 89, endPoint x: 213, endPoint y: 88, distance: 11.3
click at [223, 90] on span "Invoice" at bounding box center [224, 92] width 24 height 10
click at [193, 93] on span "Staff" at bounding box center [197, 92] width 17 height 10
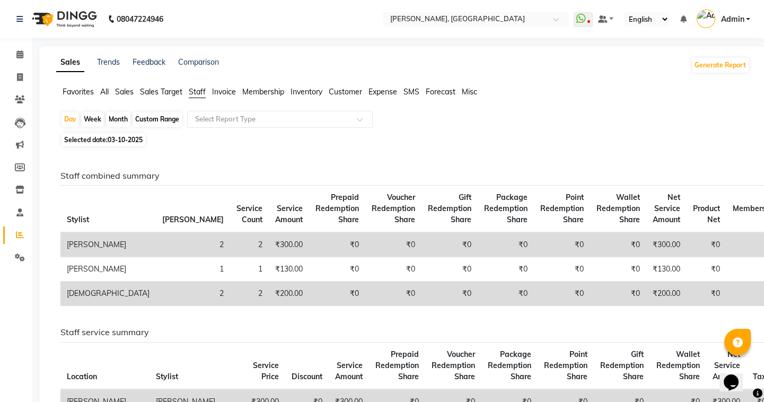
click at [157, 91] on span "Sales Target" at bounding box center [161, 92] width 42 height 10
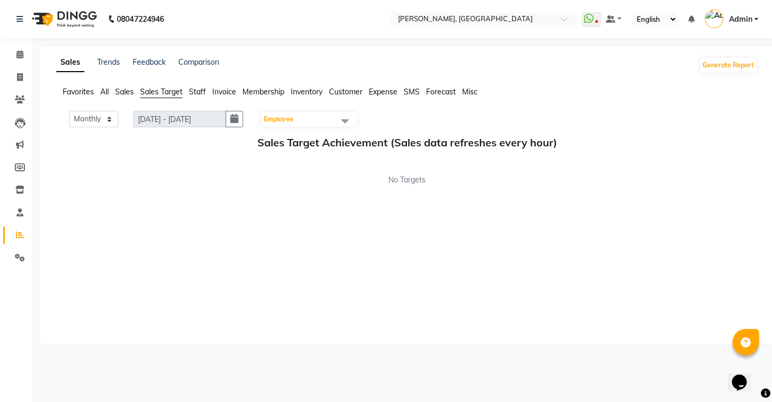
click at [120, 90] on span "Sales" at bounding box center [124, 92] width 19 height 10
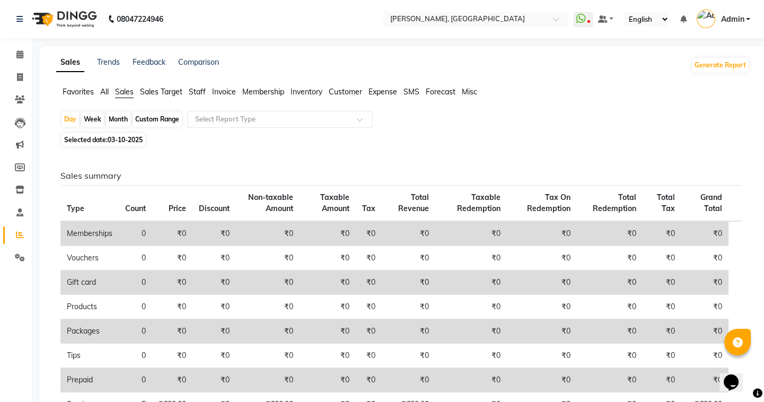
click at [105, 95] on span "All" at bounding box center [104, 92] width 8 height 10
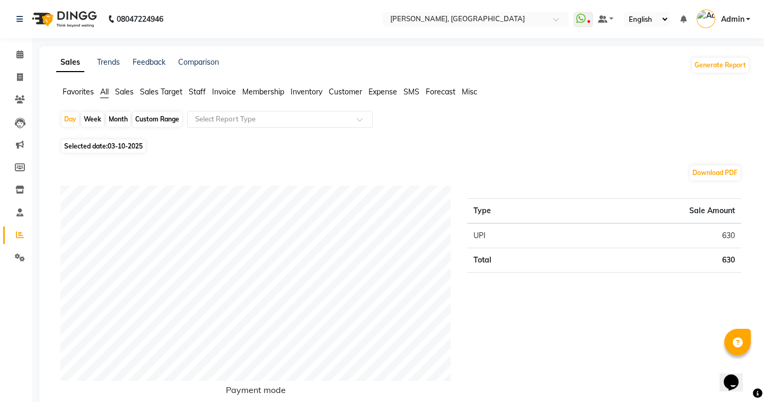
click at [159, 94] on span "Sales Target" at bounding box center [161, 92] width 42 height 10
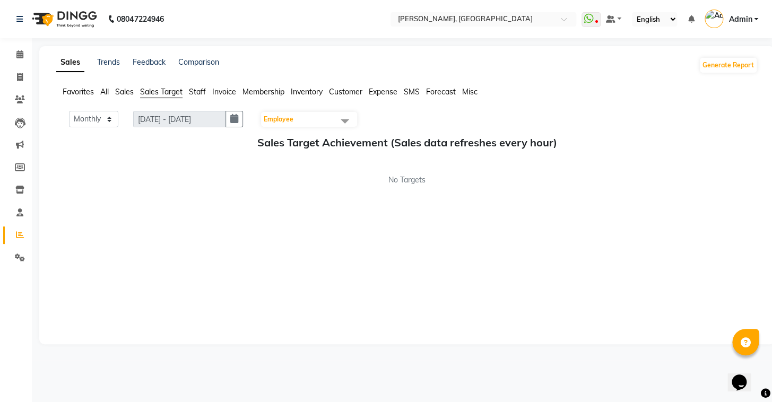
click at [98, 92] on ul "Favorites All Sales Sales Target Staff Invoice Membership Inventory Customer Ex…" at bounding box center [406, 92] width 701 height 12
click at [106, 95] on span "All" at bounding box center [104, 92] width 8 height 10
